Goal: Task Accomplishment & Management: Complete application form

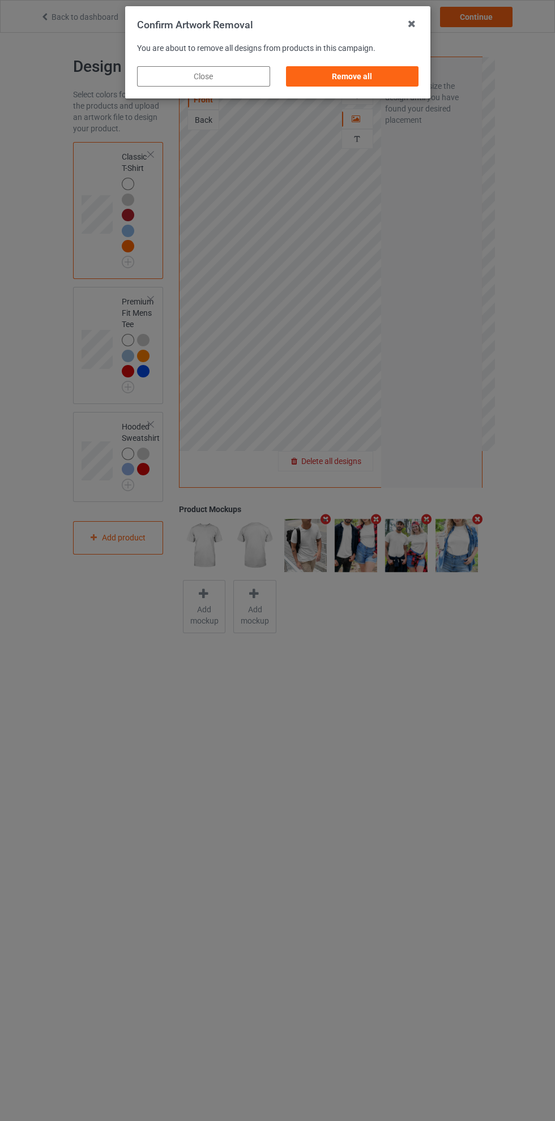
click at [376, 75] on div "Remove all" at bounding box center [351, 76] width 133 height 20
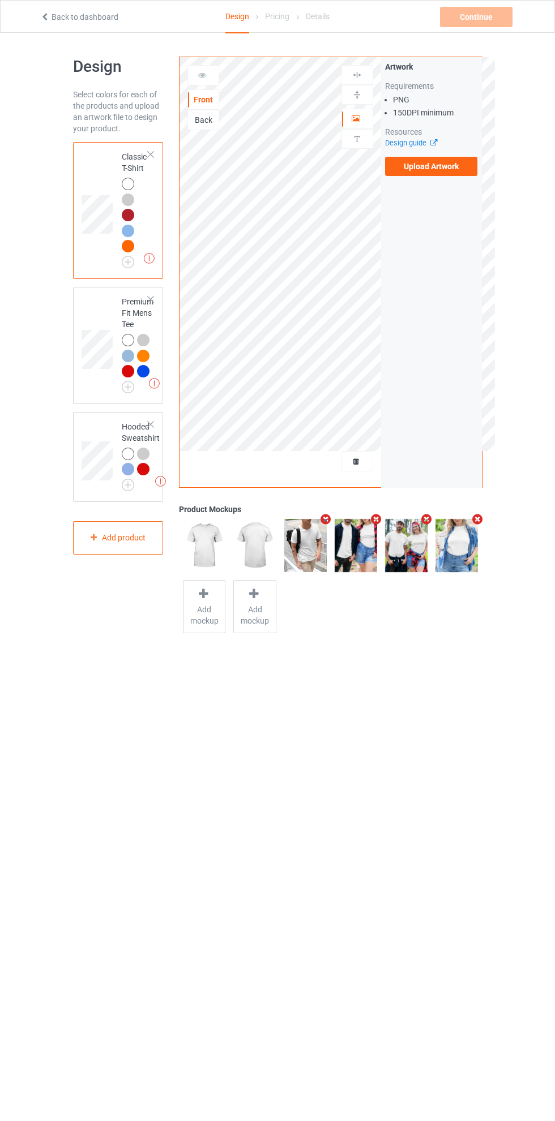
click at [434, 166] on label "Upload Artwork" at bounding box center [431, 166] width 93 height 19
click at [0, 0] on input "Upload Artwork" at bounding box center [0, 0] width 0 height 0
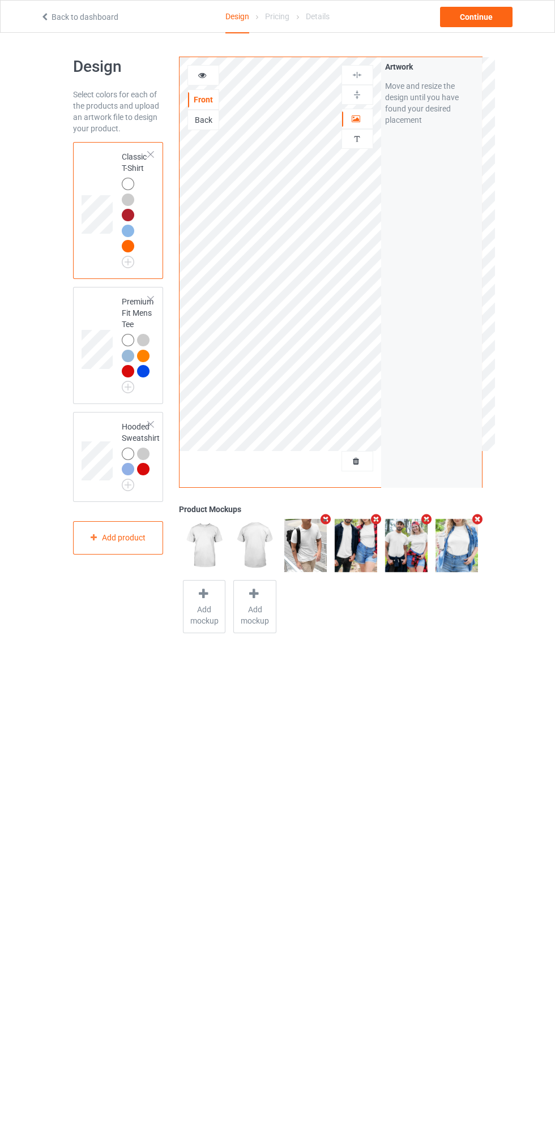
click at [0, 0] on img at bounding box center [0, 0] width 0 height 0
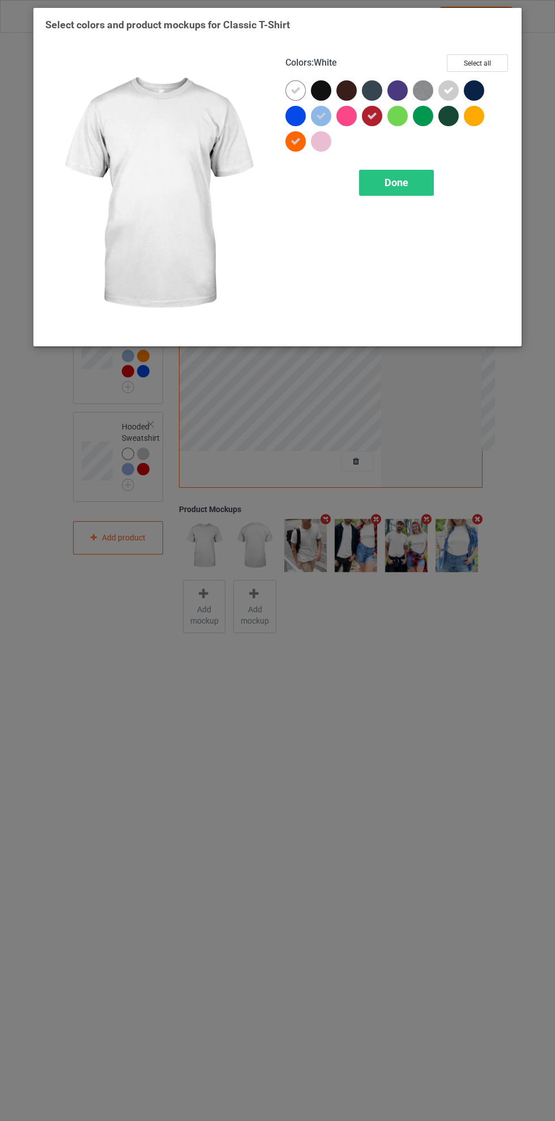
click at [495, 60] on button "Select all" at bounding box center [477, 63] width 61 height 18
click at [481, 55] on button "Reset to Default" at bounding box center [467, 63] width 82 height 18
click at [412, 183] on div "Done" at bounding box center [396, 183] width 75 height 26
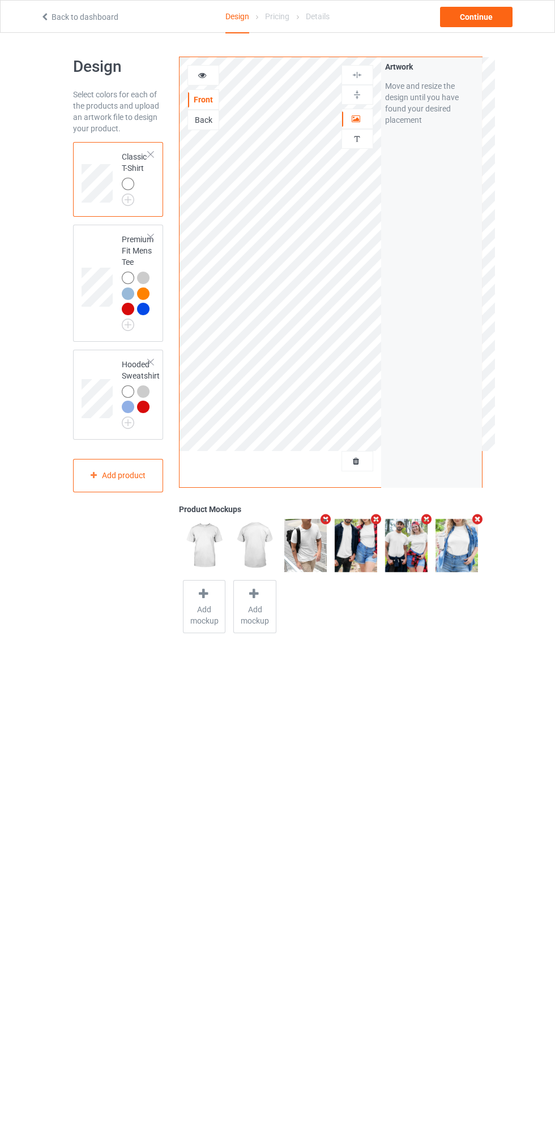
click at [0, 0] on img at bounding box center [0, 0] width 0 height 0
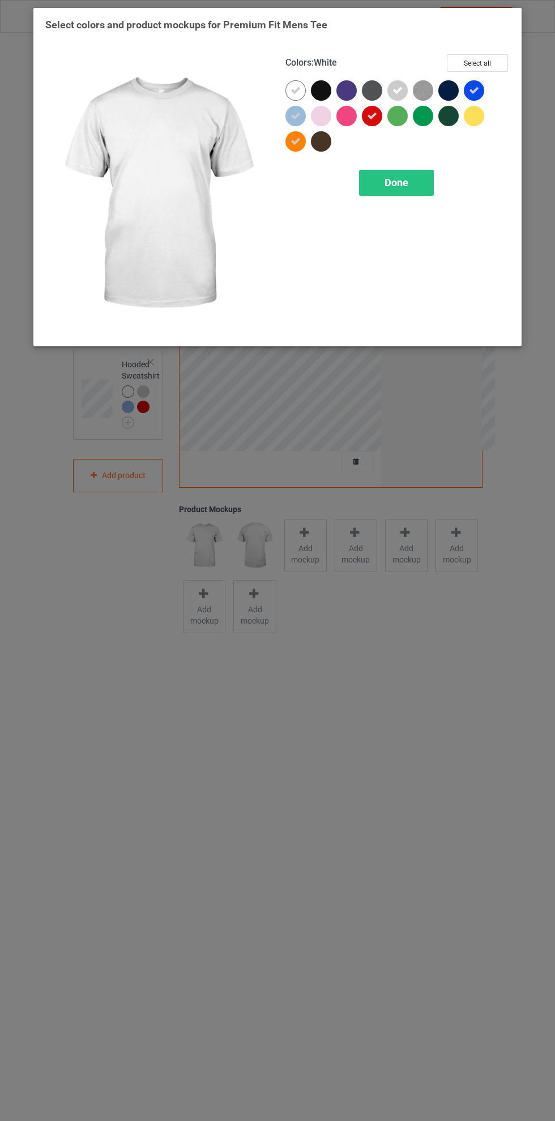
click at [483, 66] on button "Select all" at bounding box center [477, 63] width 61 height 18
click at [490, 59] on button "Reset to Default" at bounding box center [467, 63] width 82 height 18
click at [420, 179] on div "Done" at bounding box center [396, 183] width 75 height 26
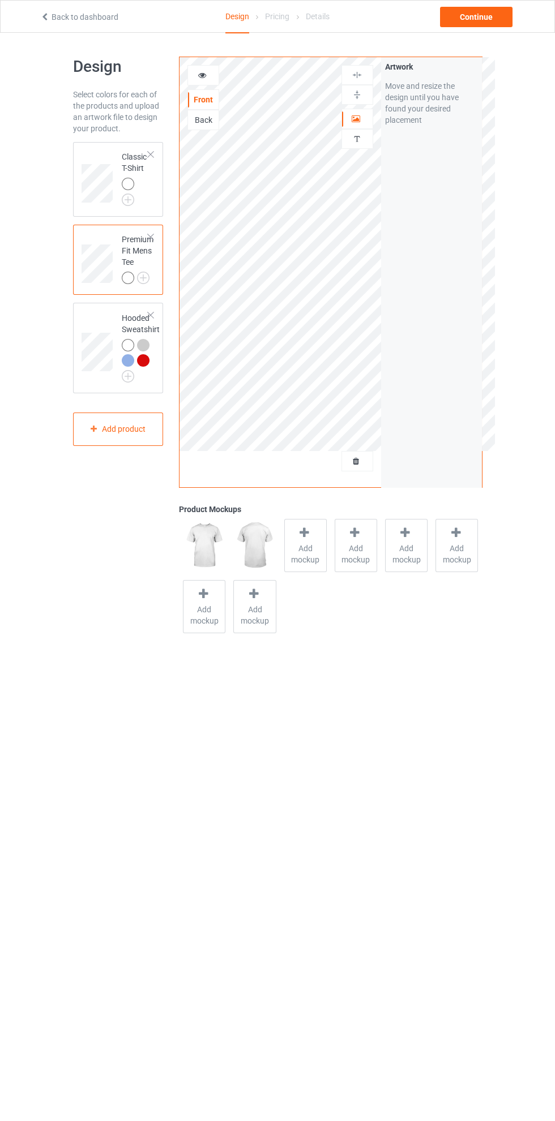
click at [144, 363] on div at bounding box center [143, 360] width 12 height 12
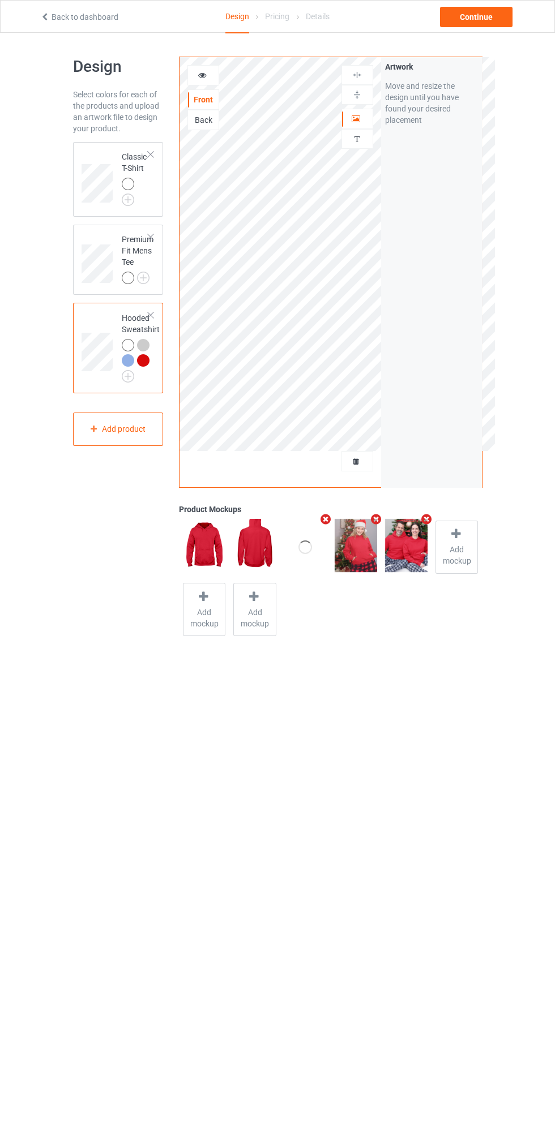
click at [144, 363] on div at bounding box center [143, 360] width 12 height 12
click at [144, 366] on div at bounding box center [143, 360] width 12 height 12
click at [0, 0] on img at bounding box center [0, 0] width 0 height 0
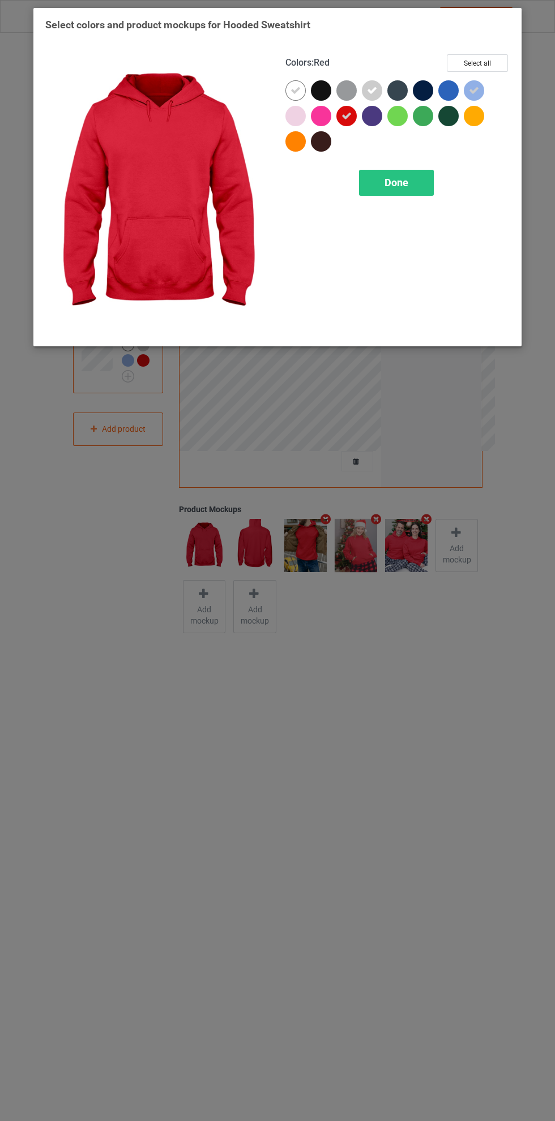
click at [483, 59] on button "Select all" at bounding box center [477, 63] width 61 height 18
click at [484, 61] on button "Reset to Default" at bounding box center [467, 63] width 82 height 18
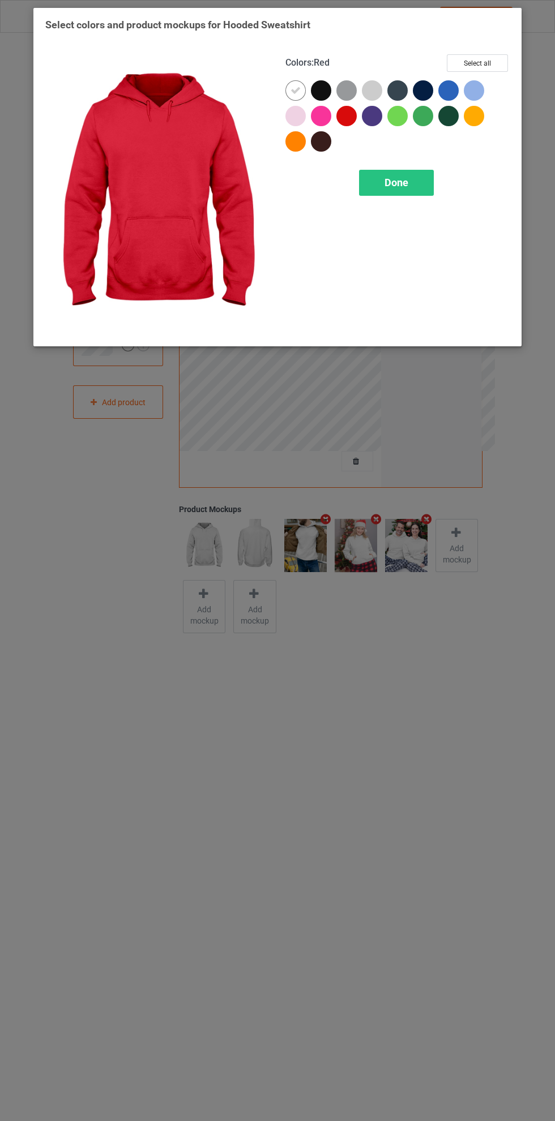
click at [411, 186] on div "Done" at bounding box center [396, 183] width 75 height 26
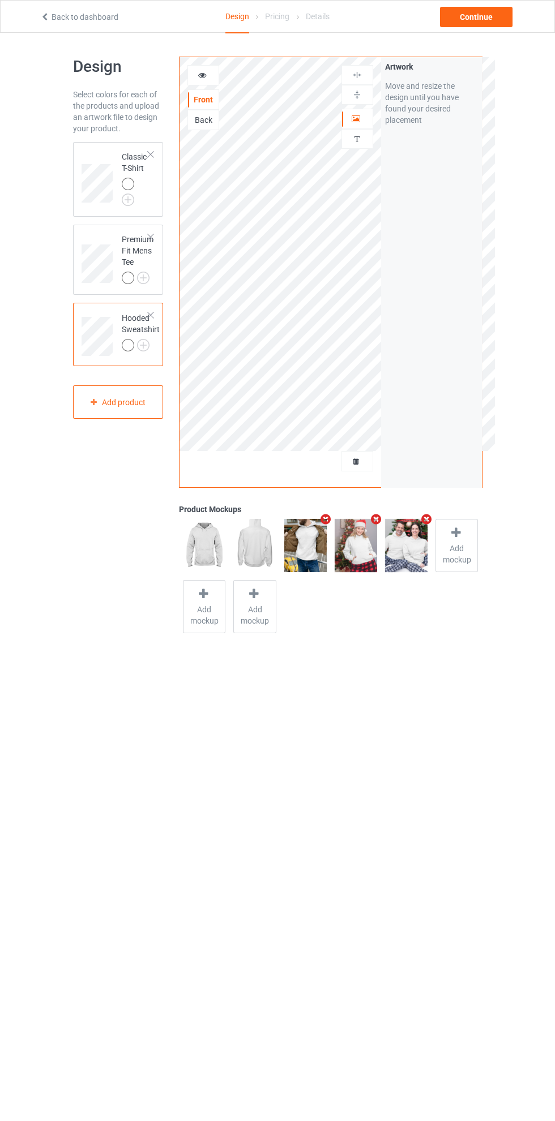
click at [495, 20] on div "Continue" at bounding box center [476, 17] width 72 height 20
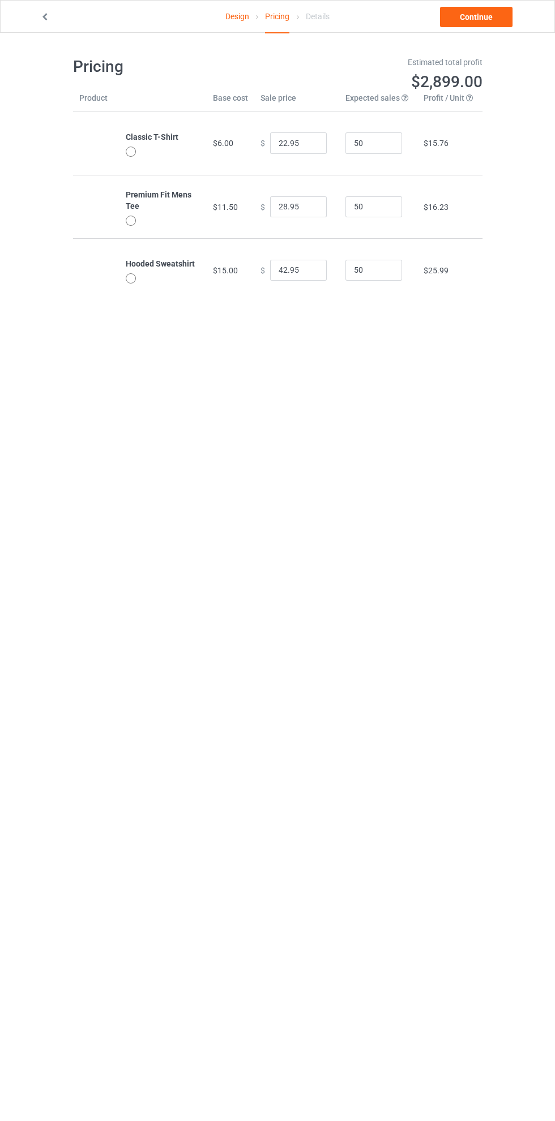
click at [489, 22] on link "Continue" at bounding box center [476, 17] width 72 height 20
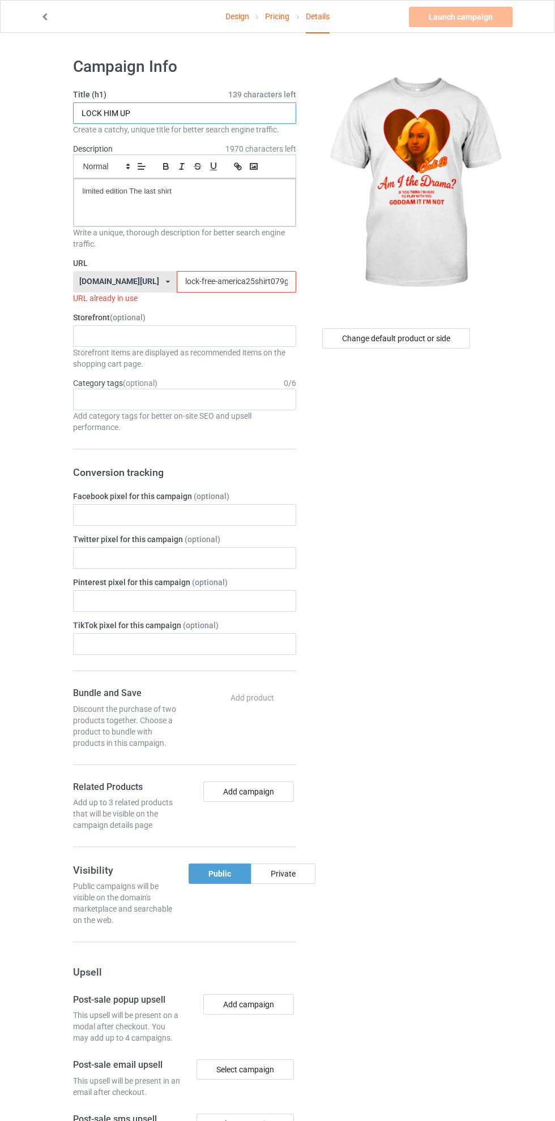
click at [222, 116] on input "LOCK HIM UP" at bounding box center [184, 113] width 223 height 22
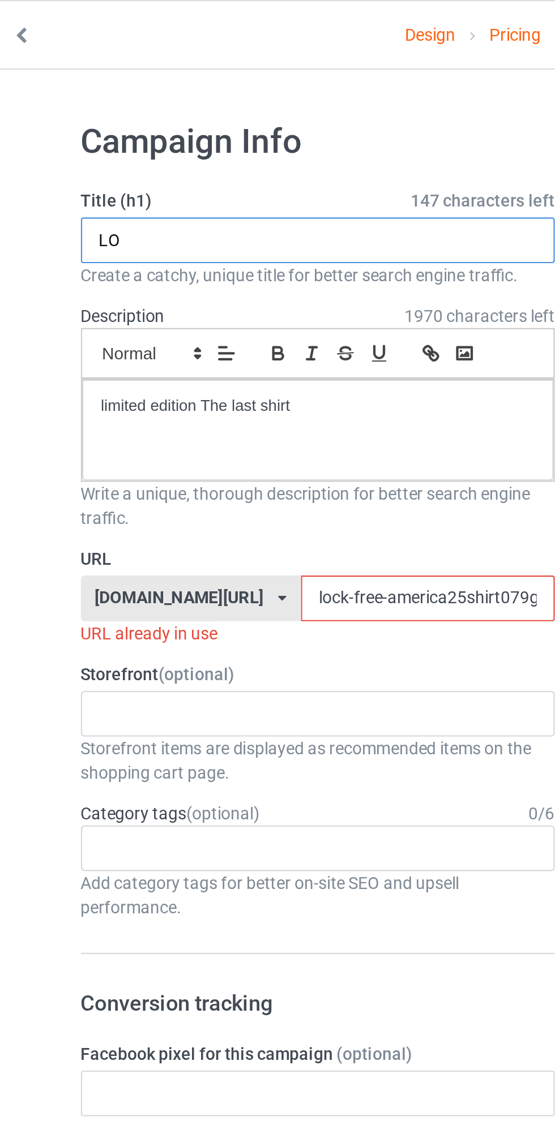
type input "L"
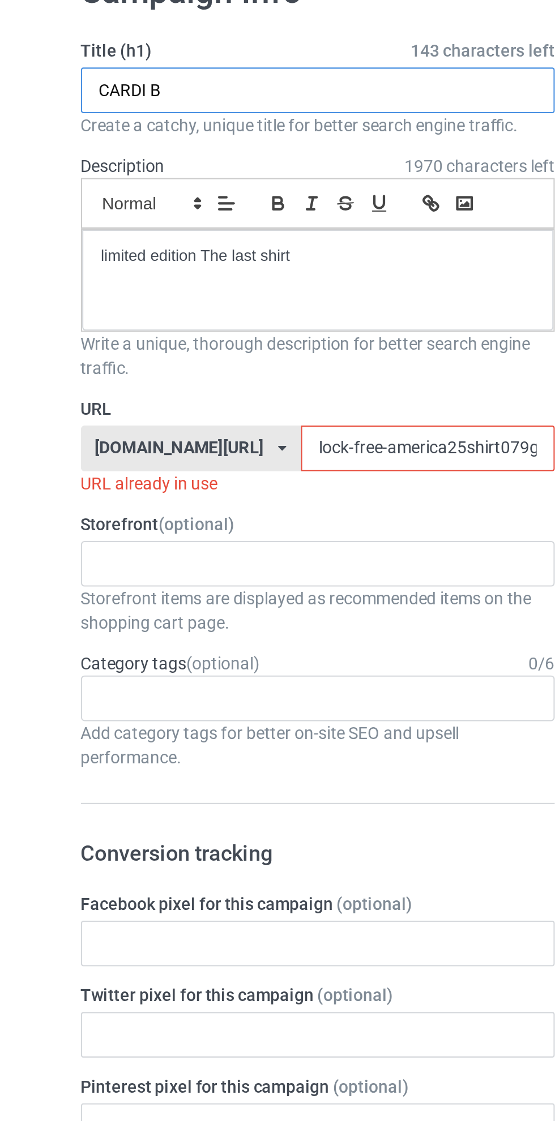
type input "CARDI B"
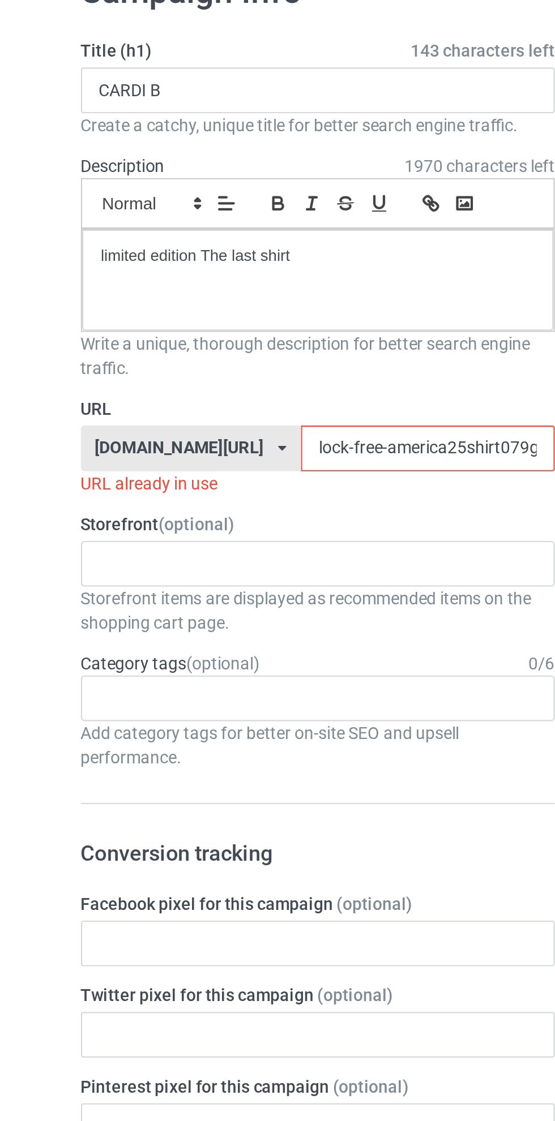
click at [218, 282] on input "lock-free-america25shirt079g" at bounding box center [236, 282] width 119 height 22
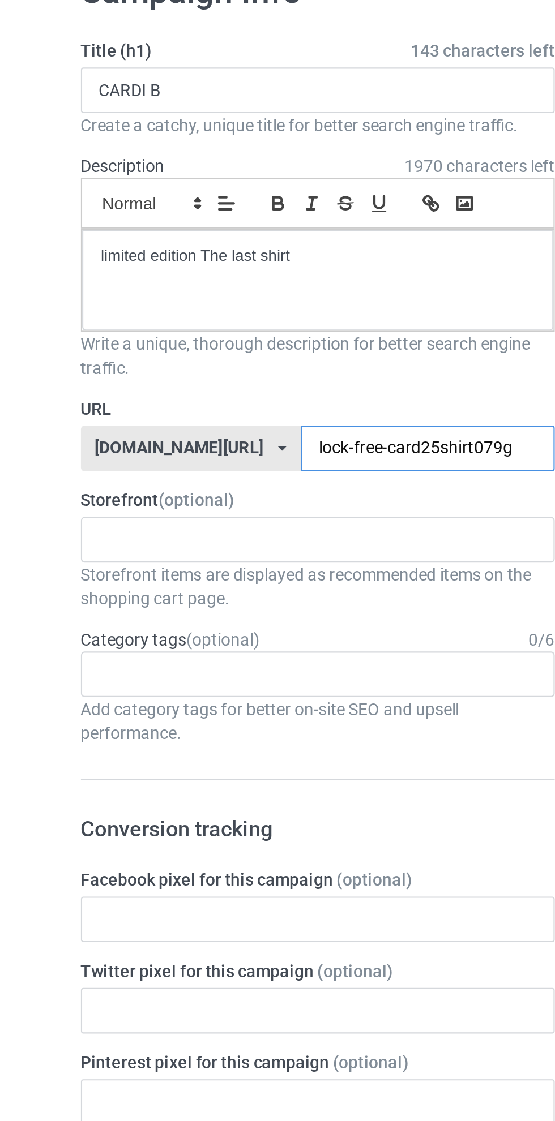
type input "lock-free-cardi25shirt079g"
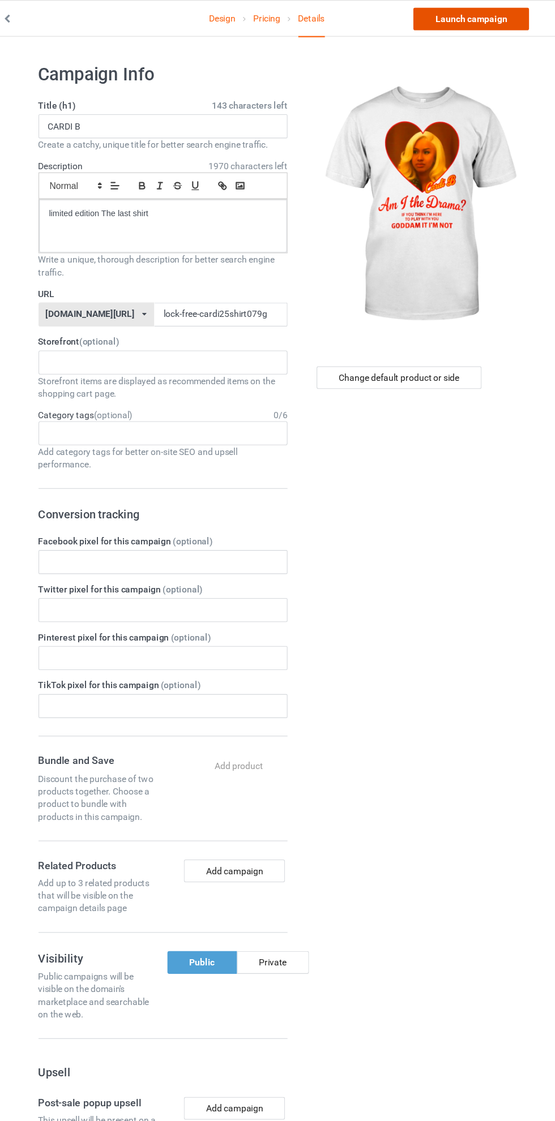
click at [479, 18] on link "Launch campaign" at bounding box center [461, 17] width 104 height 20
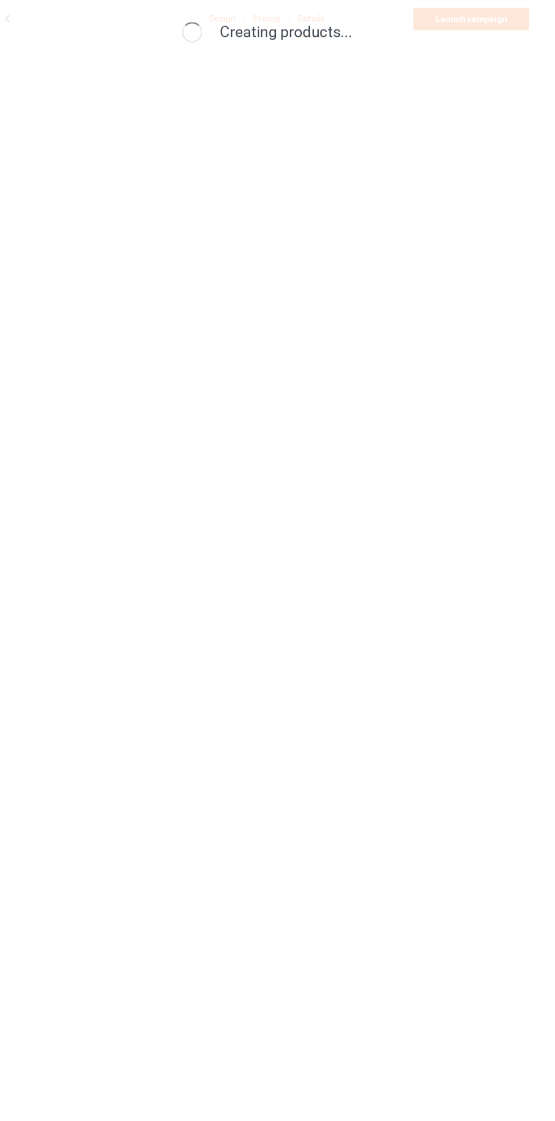
click at [72, 995] on div "Creating products..." at bounding box center [277, 560] width 555 height 1121
